Goal: Information Seeking & Learning: Learn about a topic

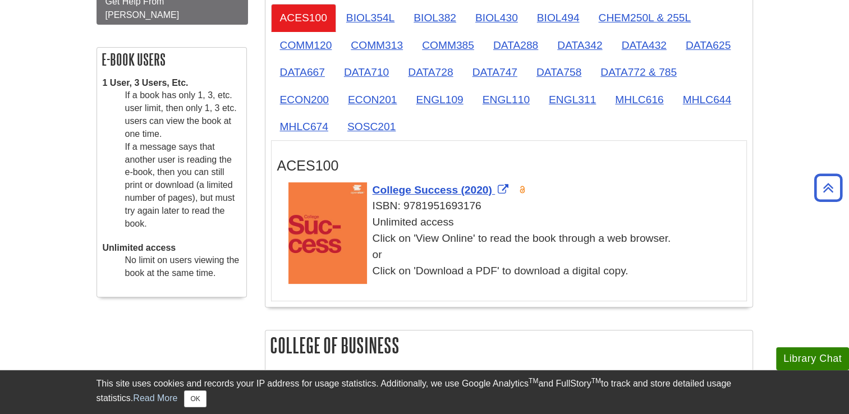
scroll to position [334, 0]
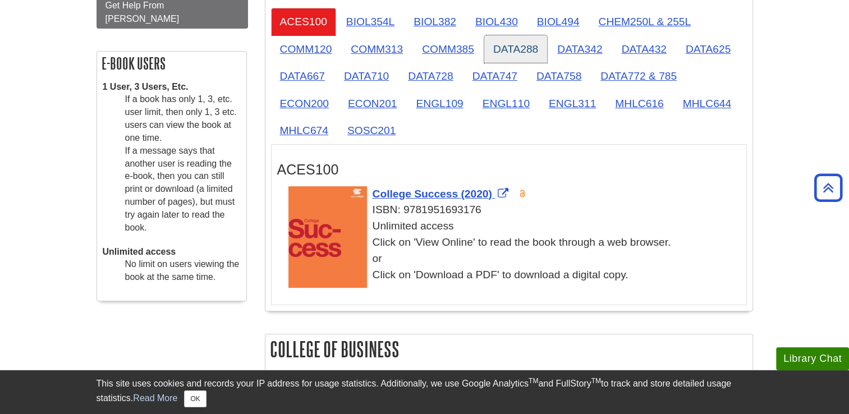
click at [521, 52] on link "DATA288" at bounding box center [515, 48] width 63 height 27
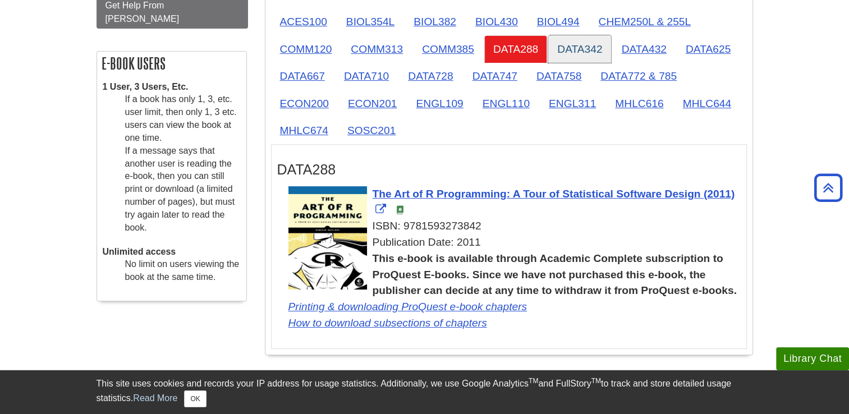
click at [579, 49] on link "DATA342" at bounding box center [579, 48] width 63 height 27
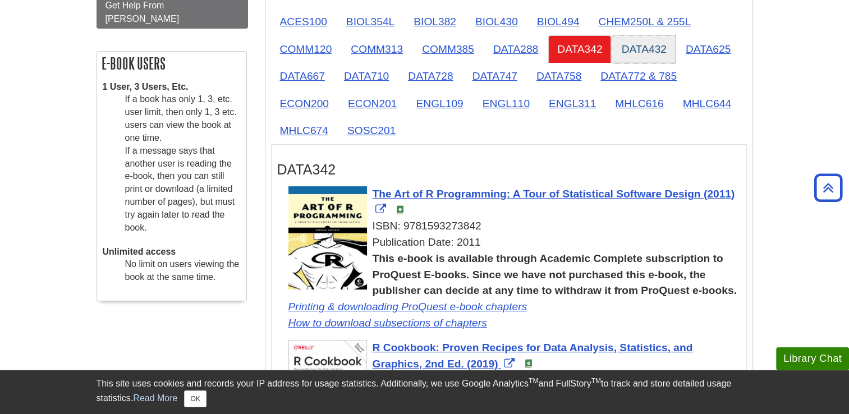
click at [630, 55] on link "DATA432" at bounding box center [643, 48] width 63 height 27
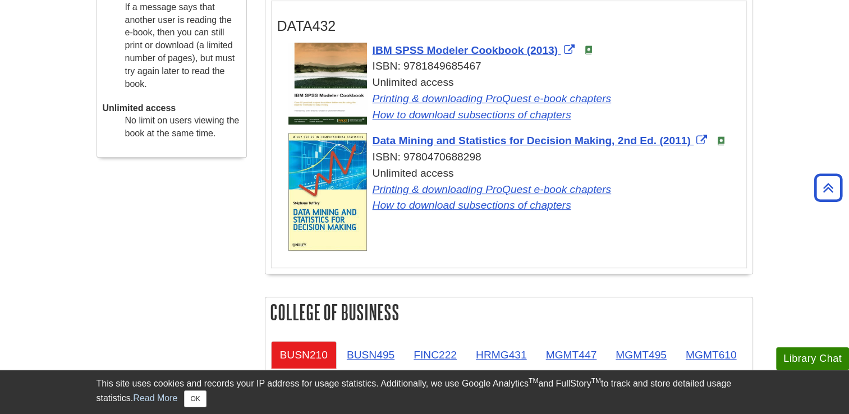
scroll to position [479, 0]
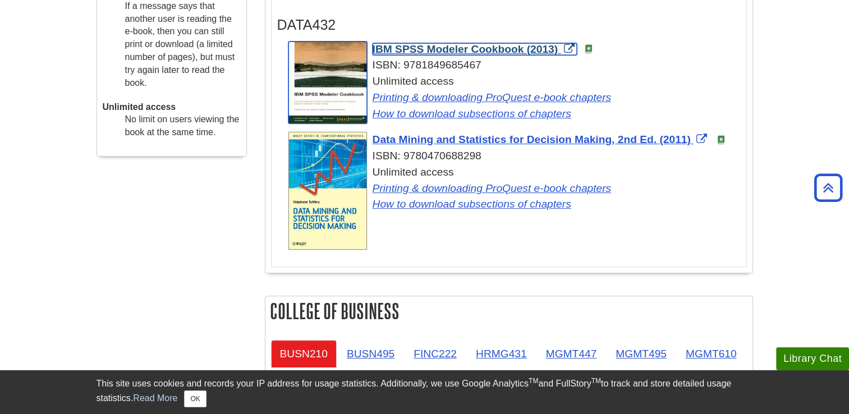
click at [491, 45] on span "IBM SPSS Modeler Cookbook (2013)" at bounding box center [465, 49] width 186 height 12
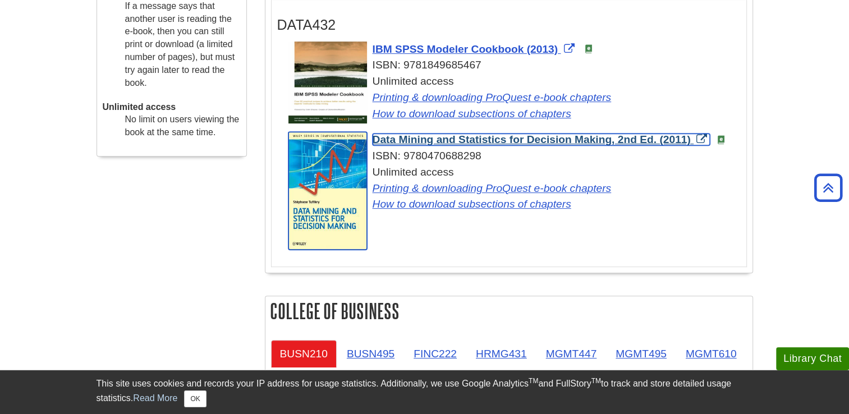
click at [518, 144] on span "Data Mining and Statistics for Decision Making, 2nd Ed. (2011)" at bounding box center [531, 139] width 318 height 12
click at [513, 137] on span "Data Mining and Statistics for Decision Making, 2nd Ed. (2011)" at bounding box center [531, 139] width 318 height 12
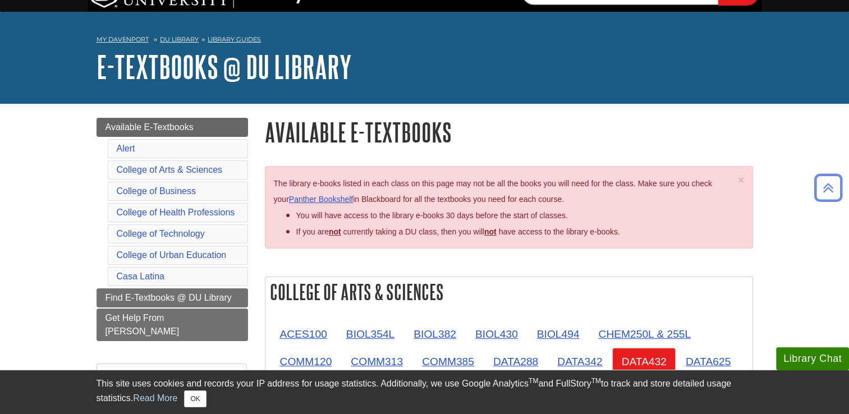
scroll to position [0, 0]
